Goal: Transaction & Acquisition: Purchase product/service

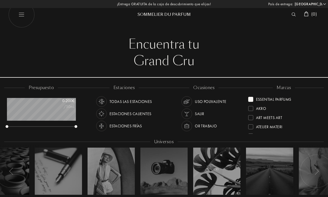
select select "ES"
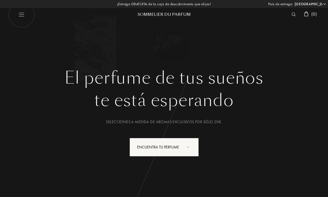
select select "ES"
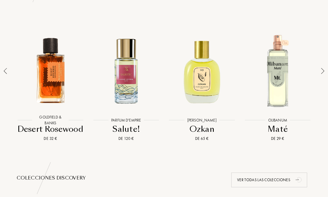
scroll to position [400, 0]
click at [195, 81] on div at bounding box center [201, 70] width 73 height 85
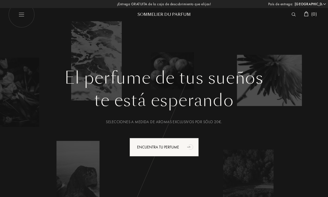
scroll to position [418, 0]
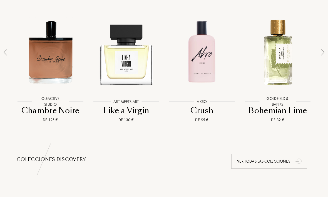
click at [202, 59] on div at bounding box center [201, 52] width 73 height 85
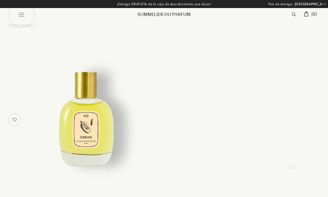
select select "ES"
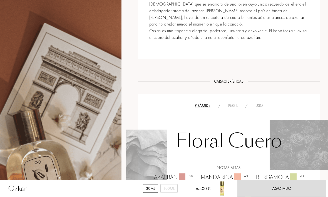
scroll to position [233, 0]
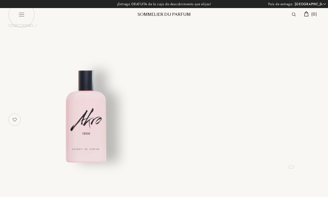
select select "ES"
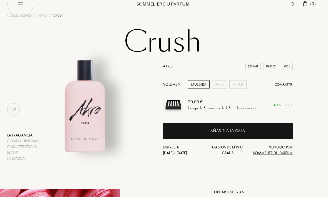
scroll to position [10, 1]
click at [216, 86] on div "30mL" at bounding box center [219, 84] width 15 height 9
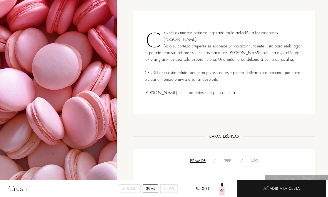
scroll to position [203, 4]
